Goal: Subscribe to service/newsletter

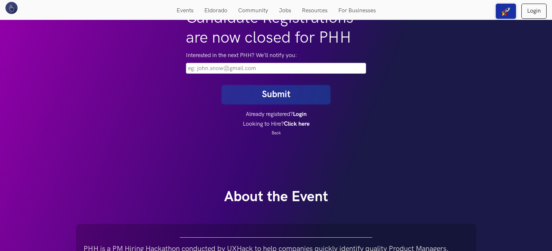
scroll to position [86, 0]
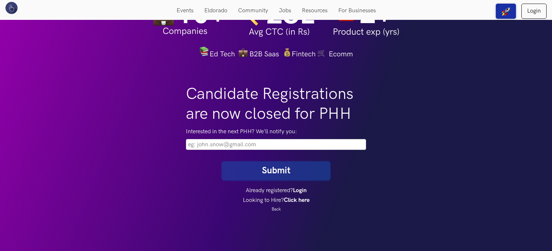
click at [262, 135] on label "Interested in the next PHH? We'll notify you:" at bounding box center [276, 131] width 180 height 9
click at [263, 137] on p "Interested in the next PHH? We'll notify you:" at bounding box center [276, 138] width 180 height 22
click at [263, 140] on input "email" at bounding box center [276, 144] width 180 height 11
type input "varunidjayan@gmail.com"
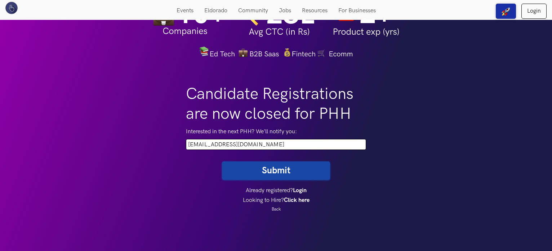
click at [274, 176] on button "Submit" at bounding box center [276, 170] width 108 height 18
